Goal: Transaction & Acquisition: Purchase product/service

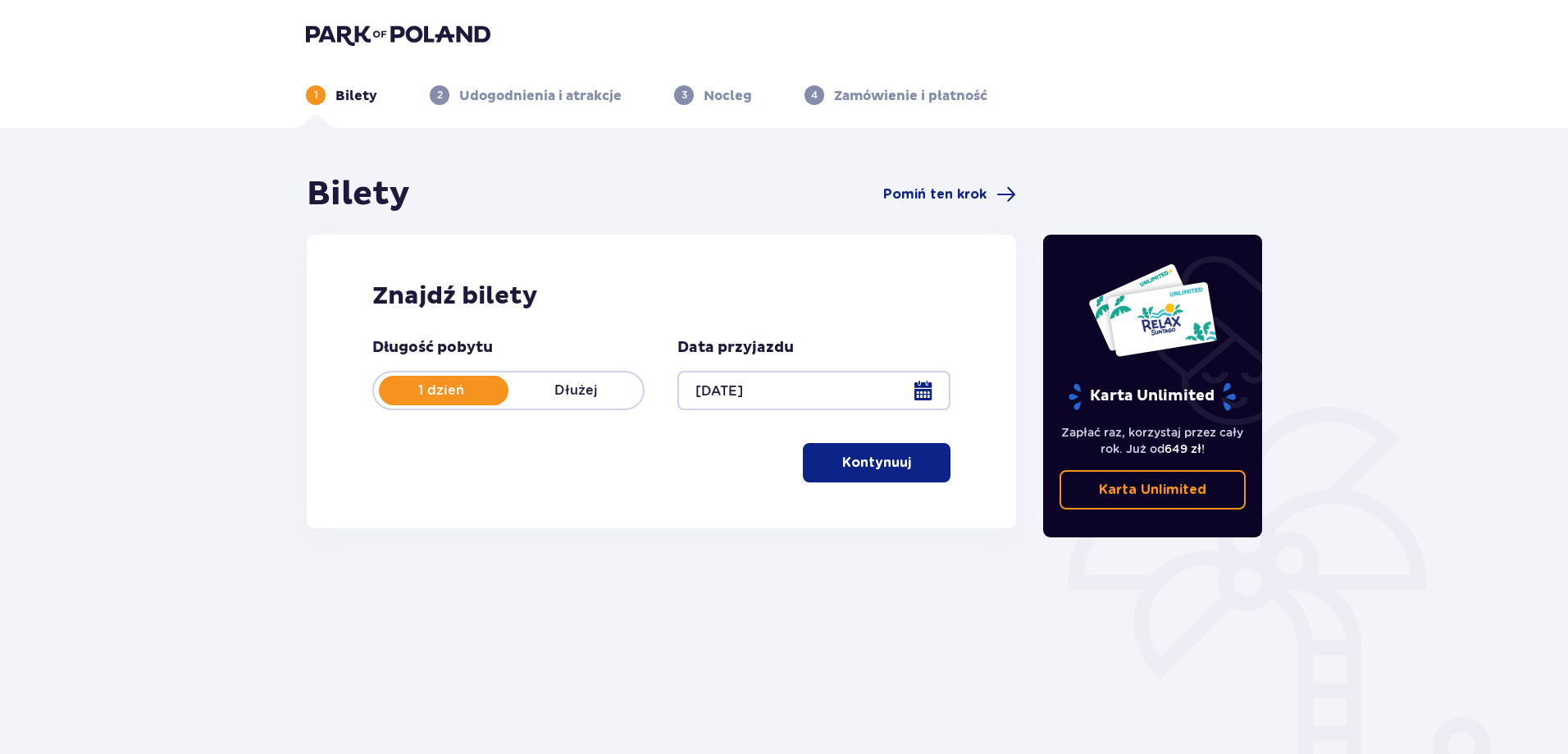
click at [885, 450] on button "Kontynuuj" at bounding box center [877, 462] width 148 height 39
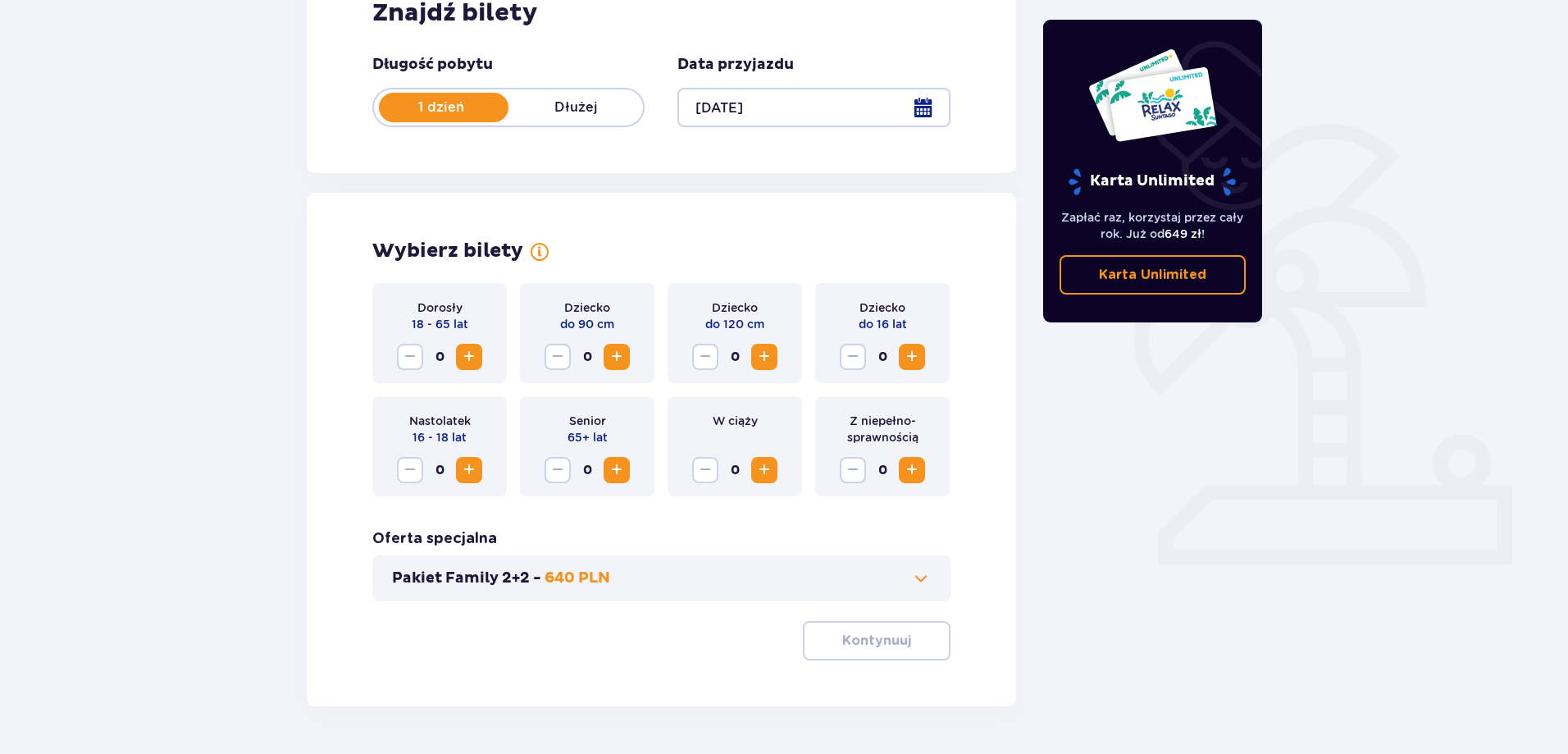
scroll to position [334, 0]
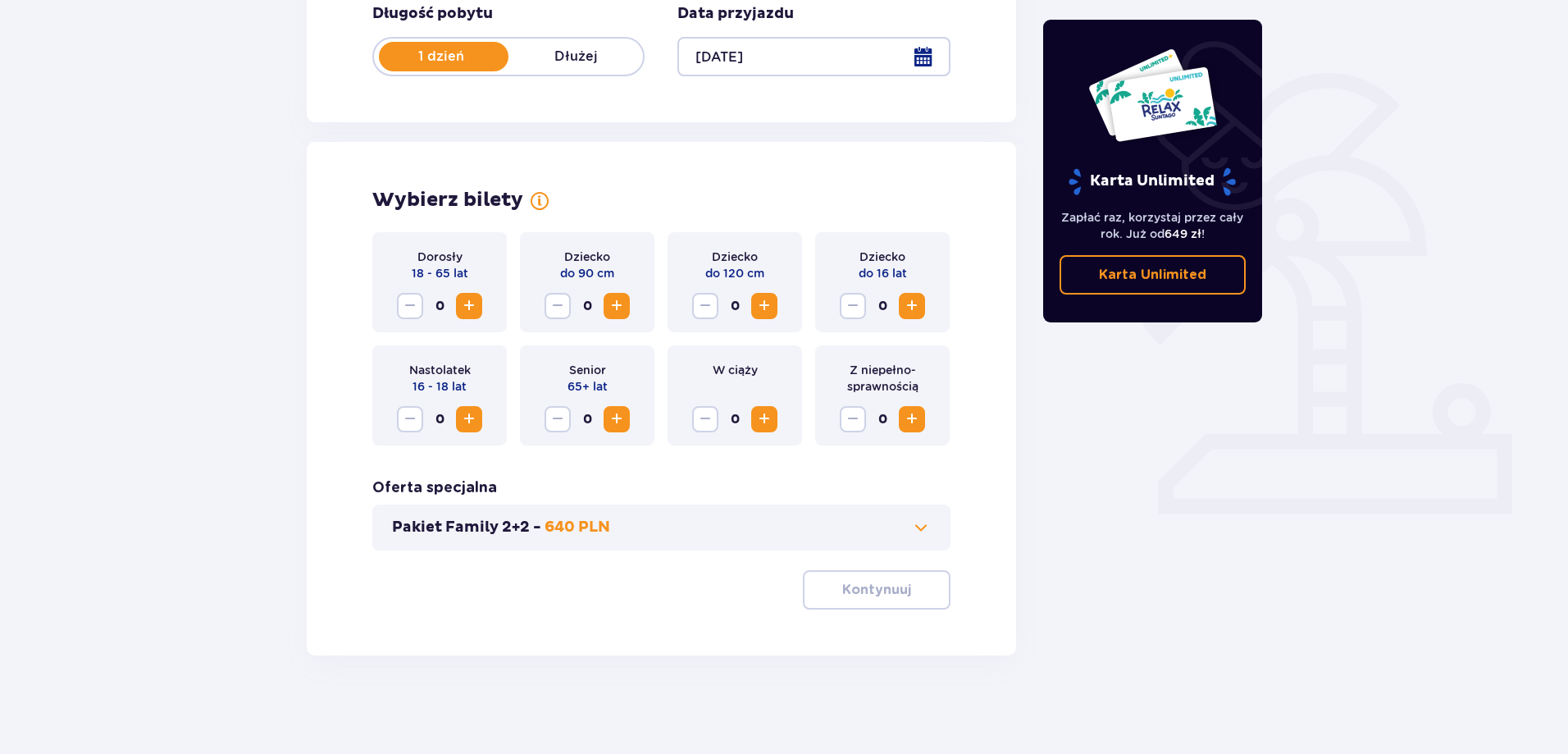
click at [907, 303] on span "Zwiększ" at bounding box center [912, 306] width 20 height 20
click at [460, 308] on button "Zwiększ" at bounding box center [469, 306] width 26 height 26
click at [836, 524] on button "Pakiet Family 2+2 - 640 PLN" at bounding box center [662, 527] width 539 height 20
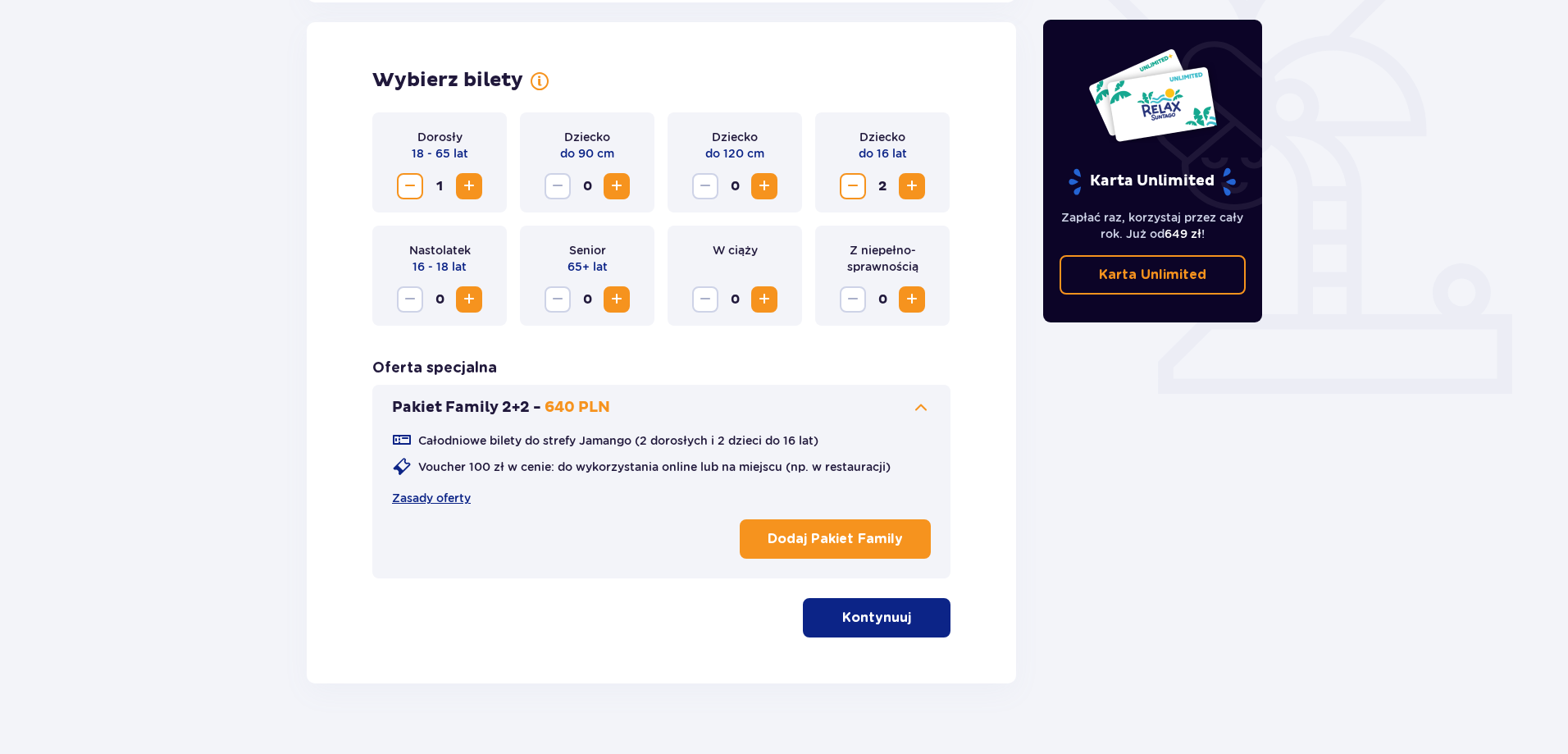
scroll to position [456, 0]
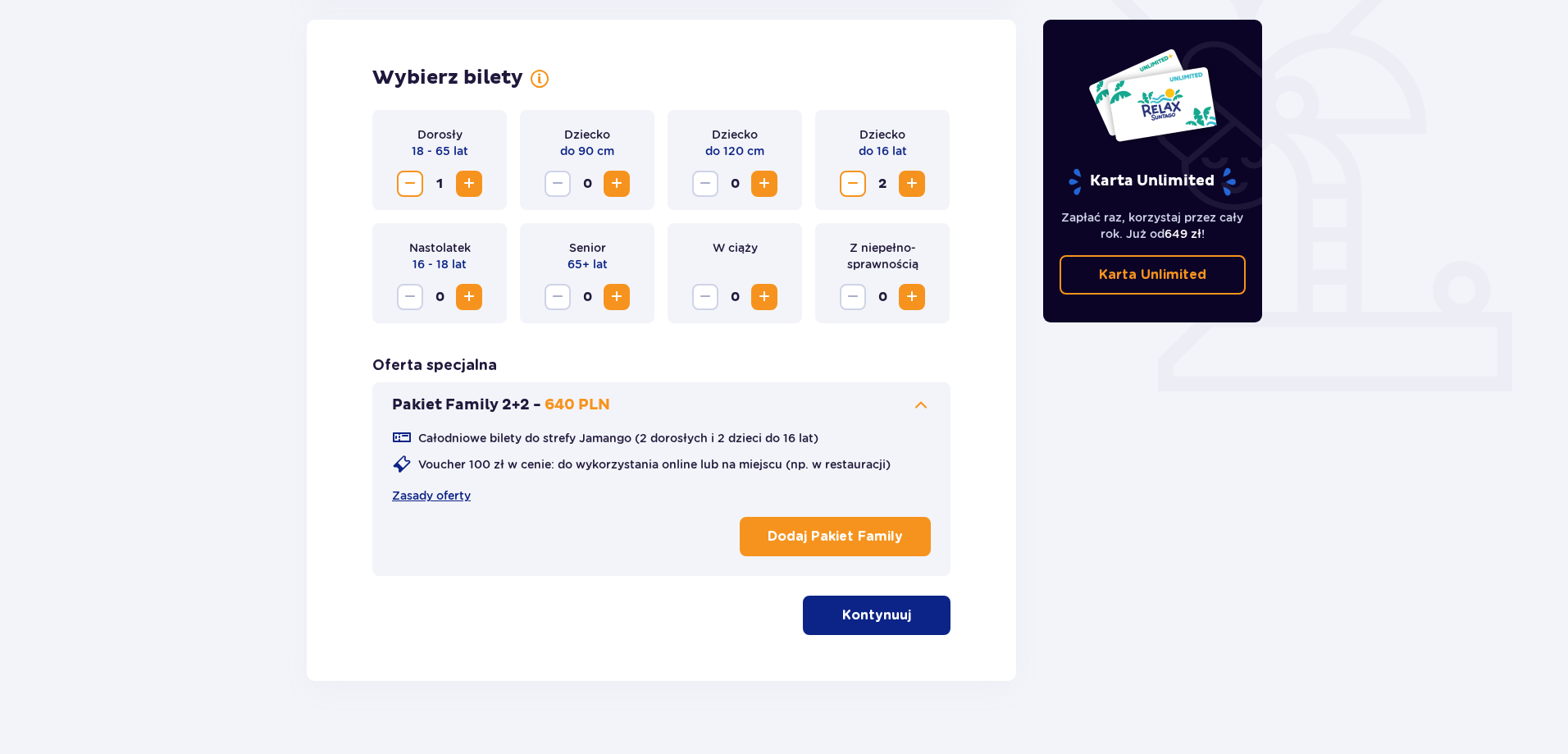
click at [900, 602] on button "Kontynuuj" at bounding box center [877, 614] width 148 height 39
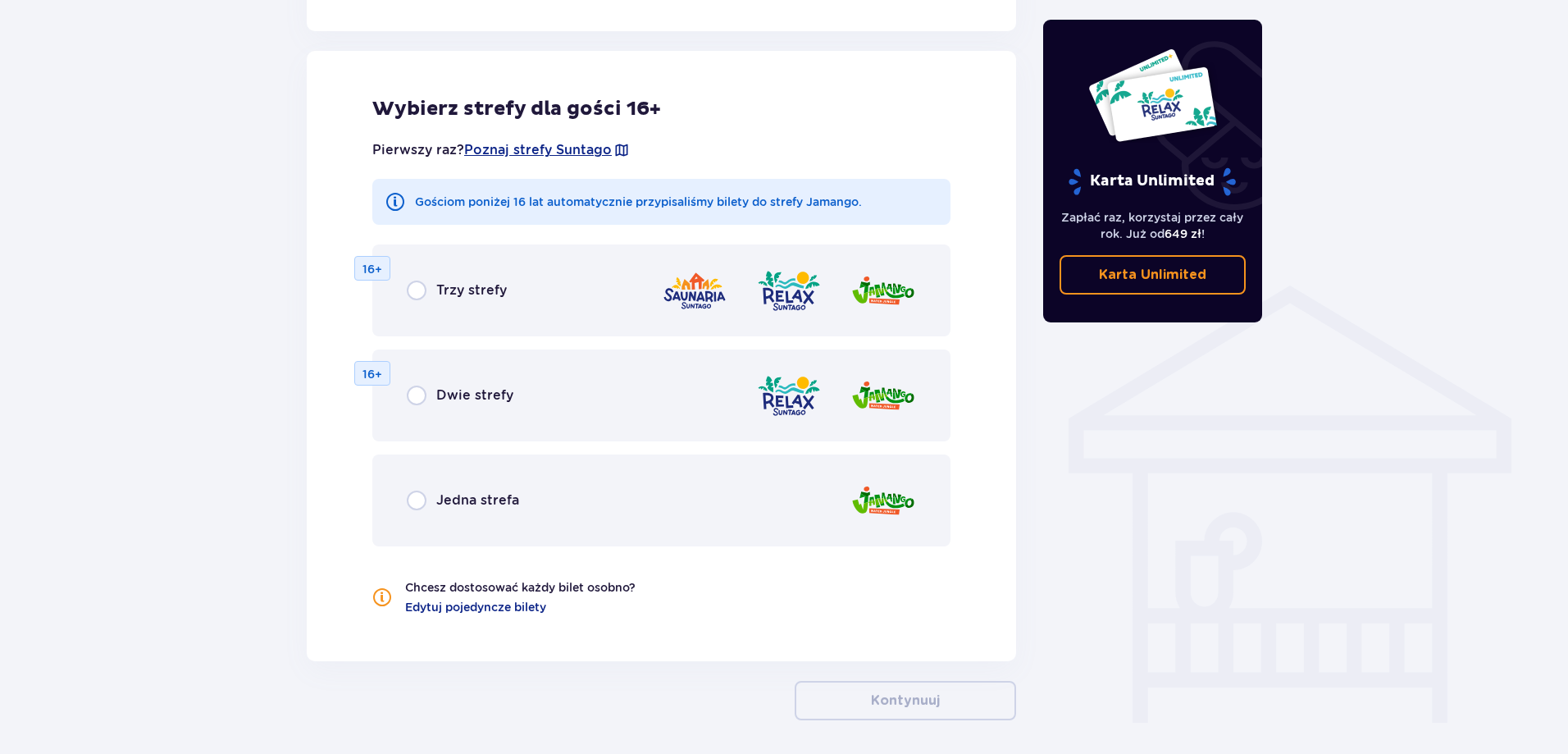
scroll to position [1058, 0]
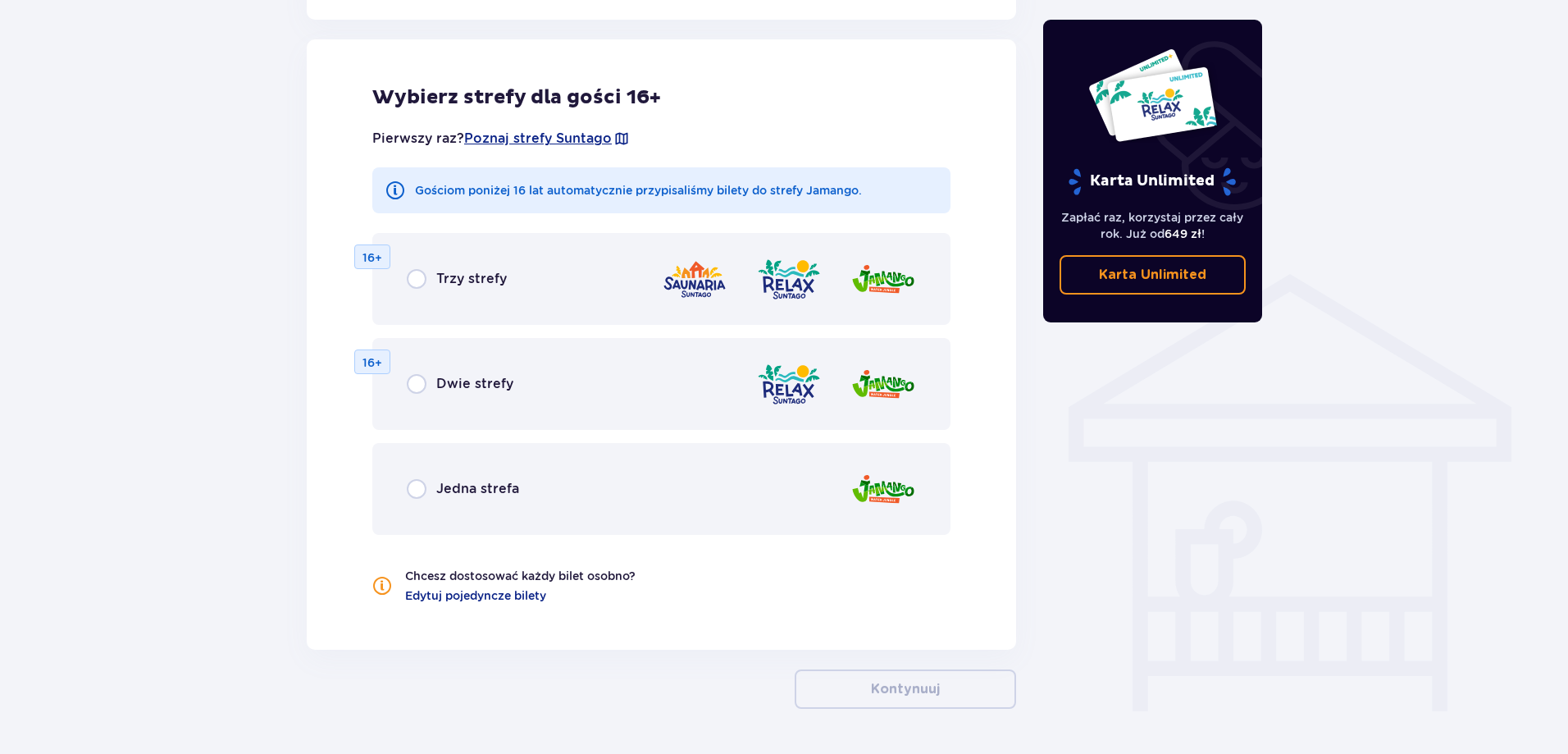
click at [416, 482] on input "radio" at bounding box center [416, 489] width 20 height 20
radio input "true"
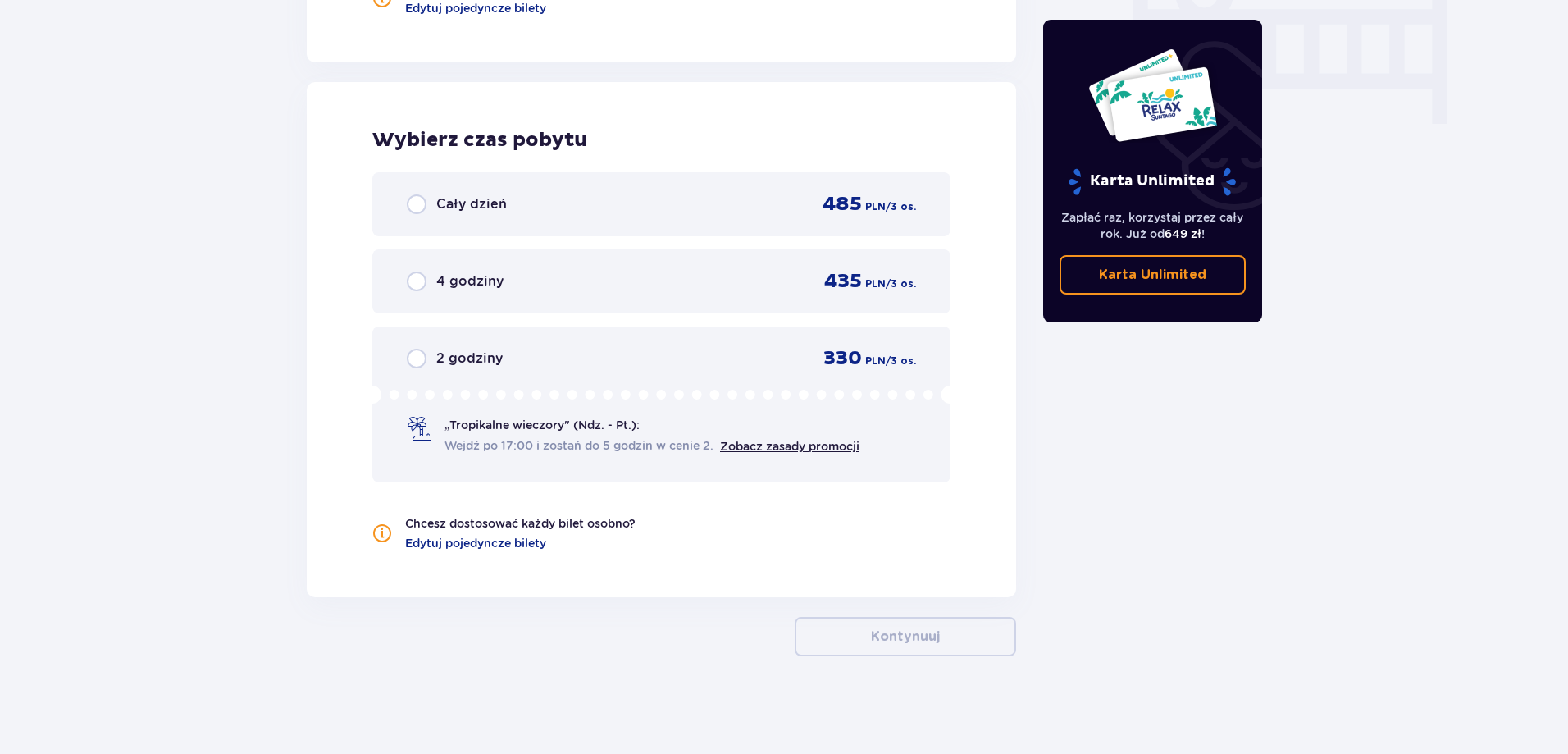
scroll to position [1646, 0]
click at [417, 205] on input "radio" at bounding box center [416, 203] width 20 height 20
radio input "true"
